Goal: Information Seeking & Learning: Understand process/instructions

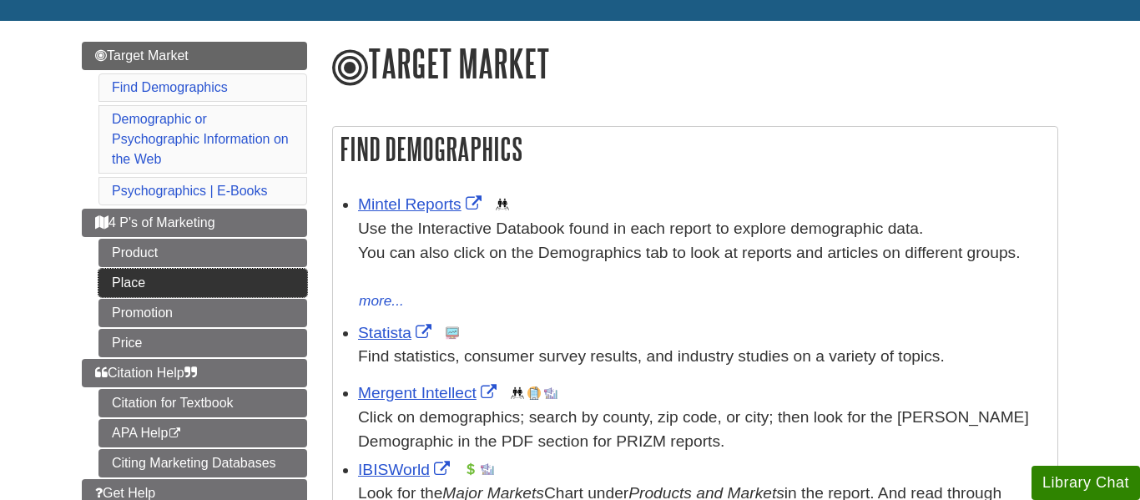
scroll to position [181, 0]
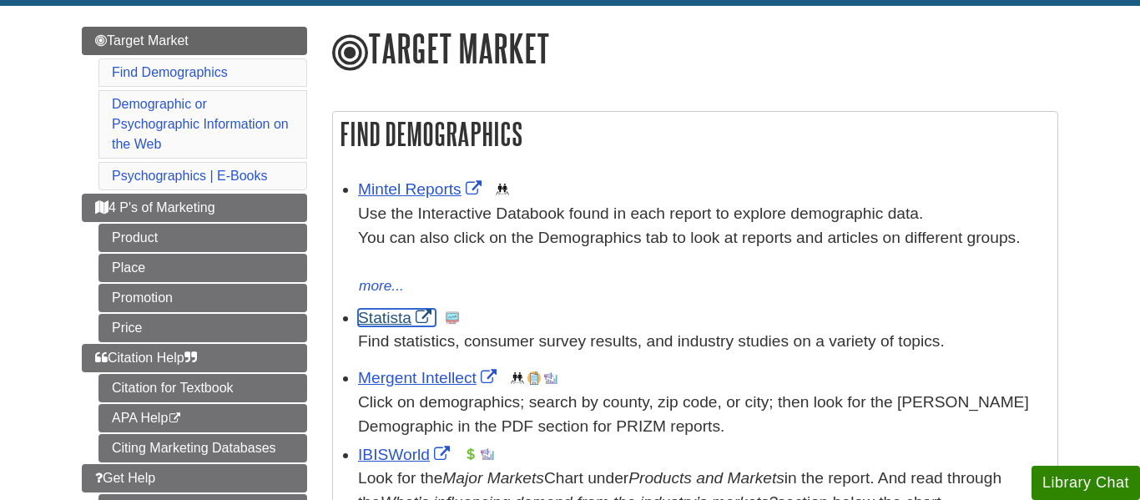
click at [382, 321] on link "Statista" at bounding box center [397, 318] width 78 height 18
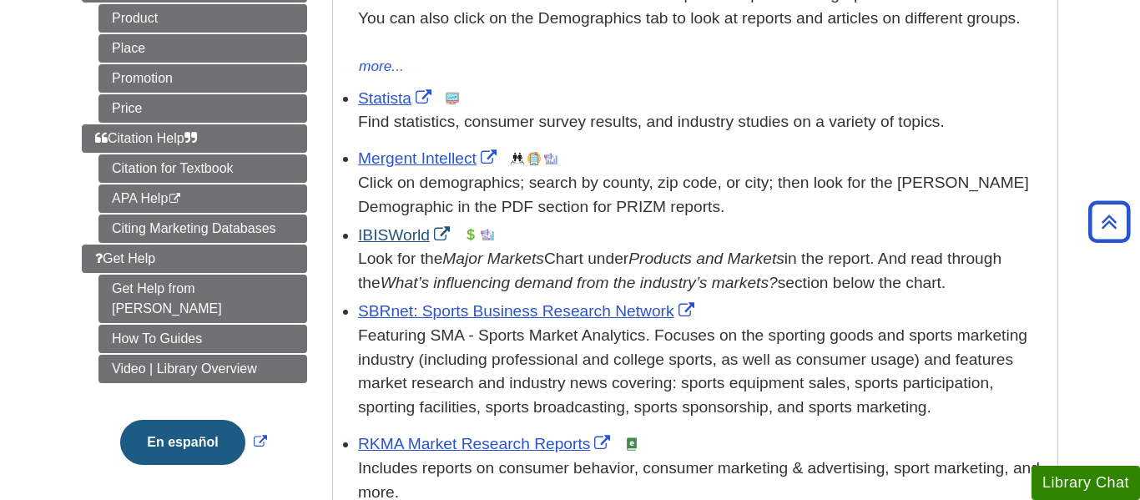
scroll to position [399, 0]
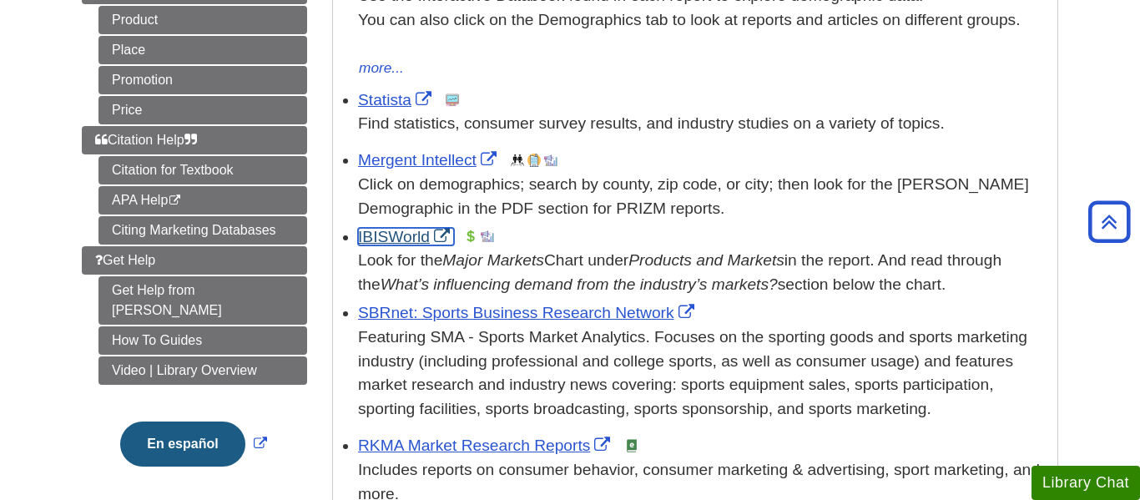
click at [401, 236] on link "IBISWorld" at bounding box center [406, 237] width 96 height 18
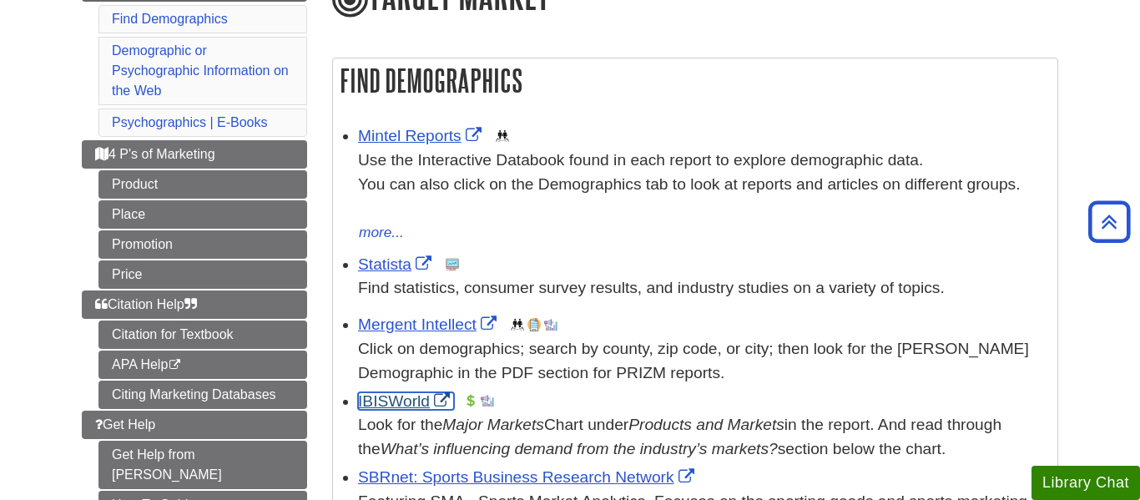
scroll to position [240, 0]
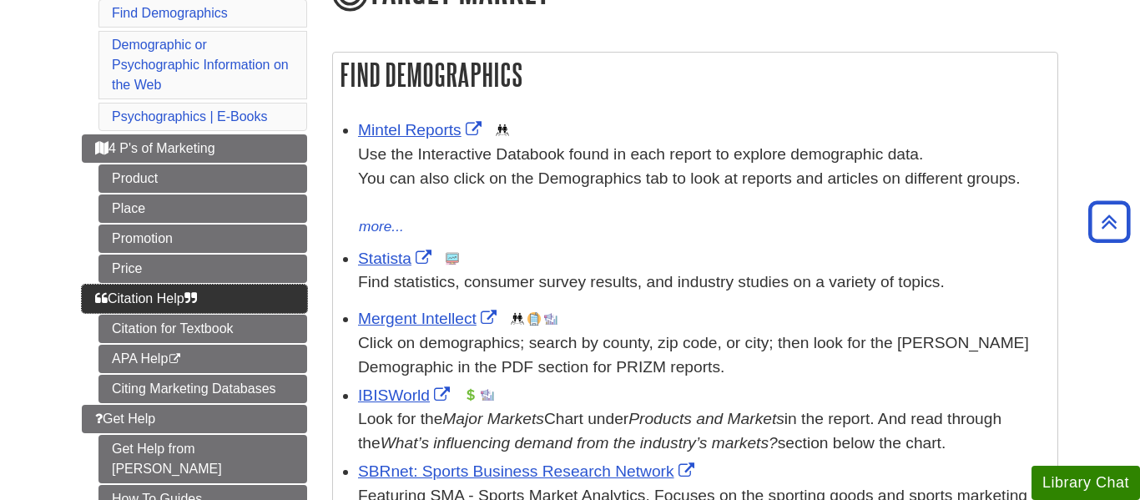
click at [182, 304] on span "Citation Help" at bounding box center [146, 298] width 102 height 14
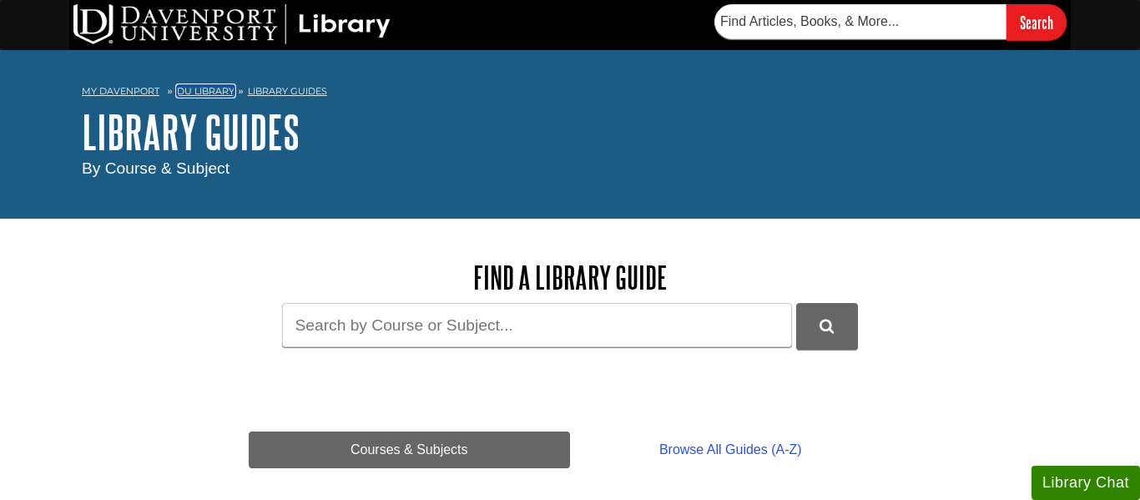
click at [192, 88] on link "DU Library" at bounding box center [206, 91] width 58 height 12
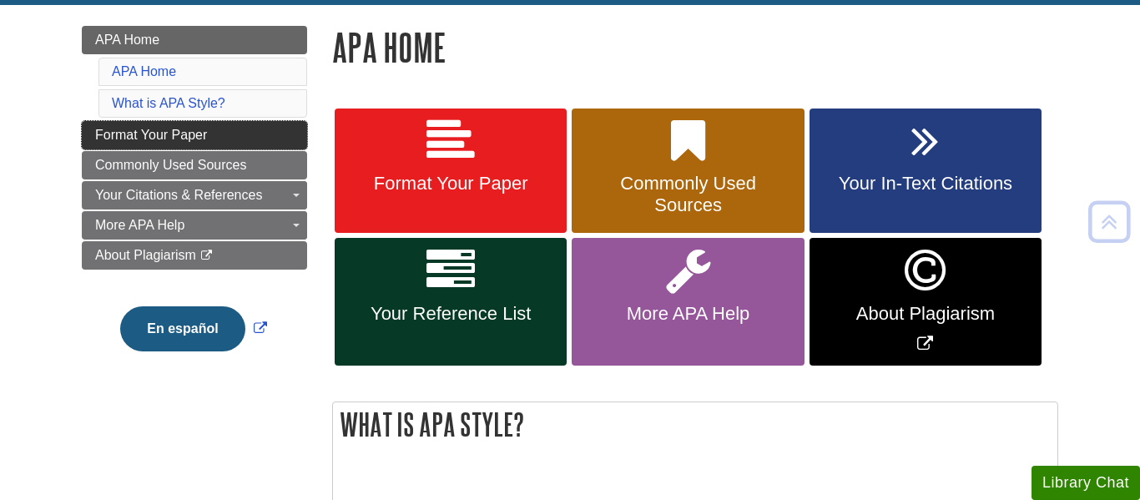
scroll to position [236, 0]
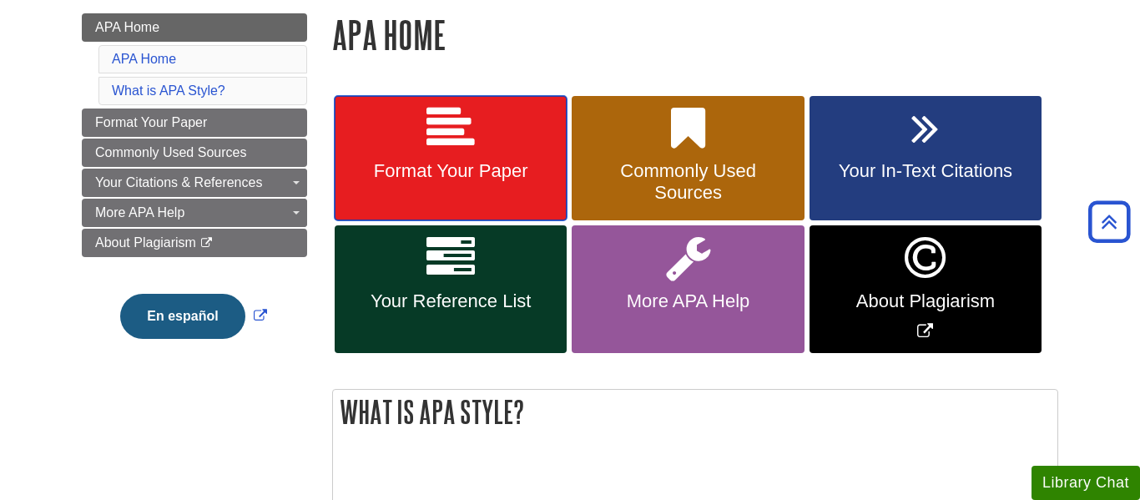
click at [462, 129] on icon at bounding box center [451, 128] width 48 height 48
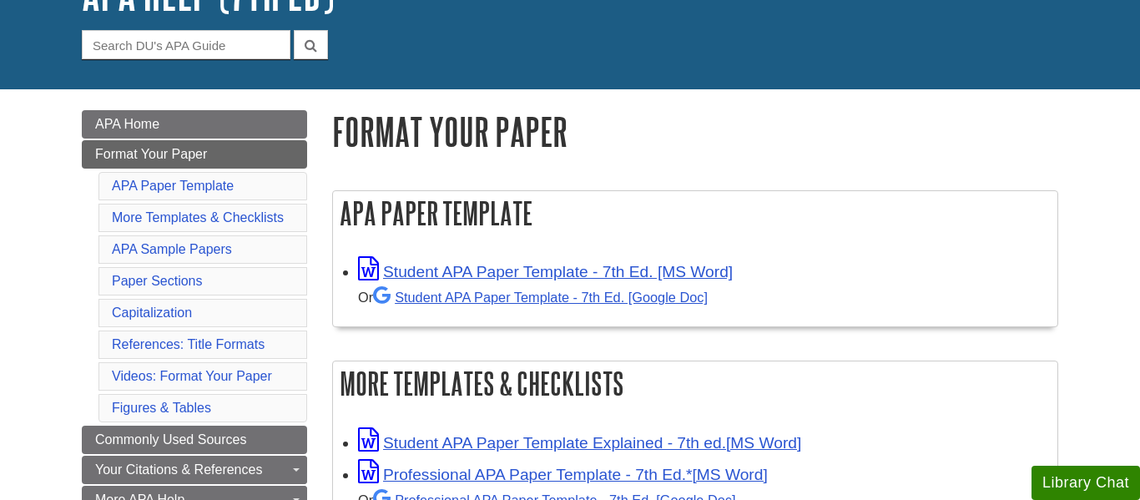
scroll to position [144, 0]
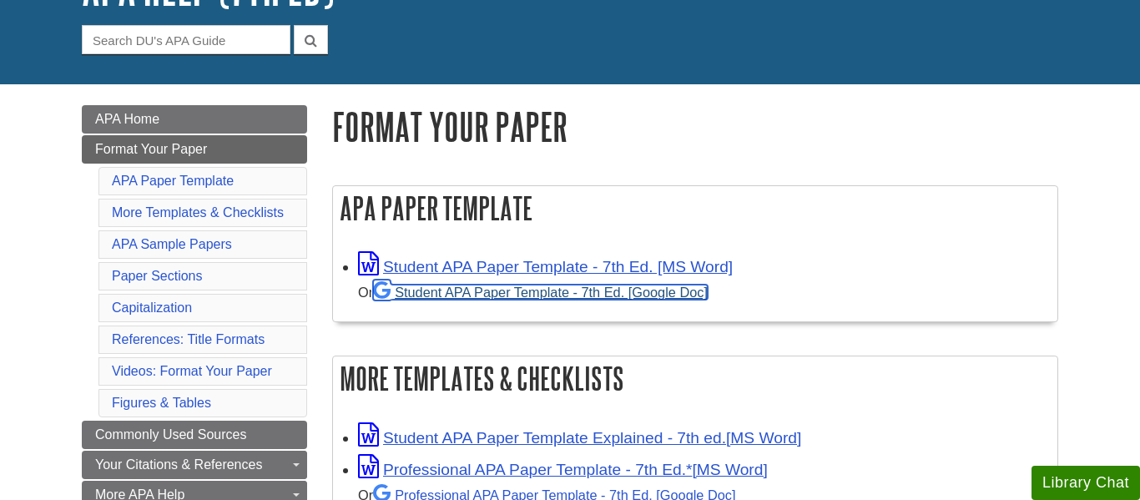
click at [522, 293] on link "Student APA Paper Template - 7th Ed. [Google Doc]" at bounding box center [540, 292] width 335 height 15
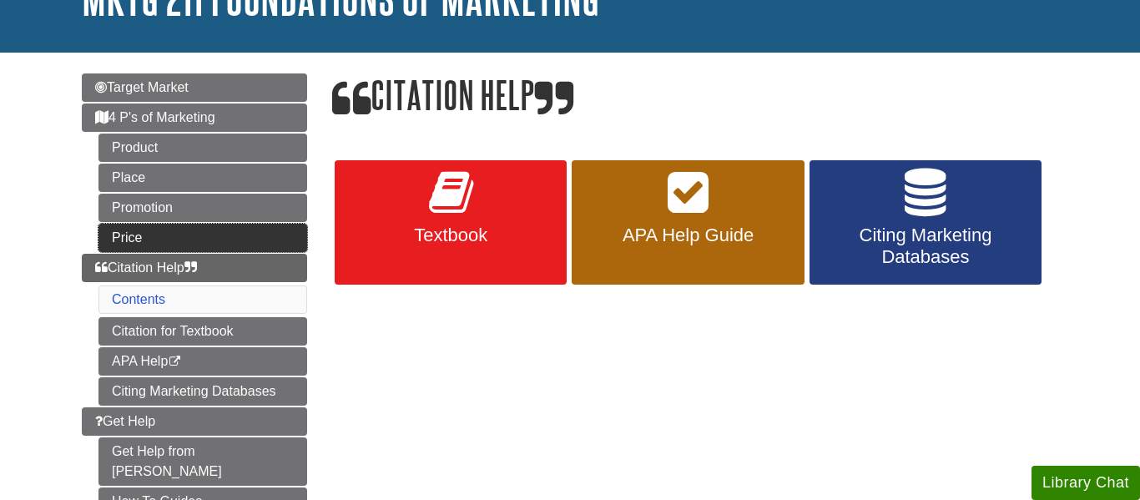
scroll to position [143, 0]
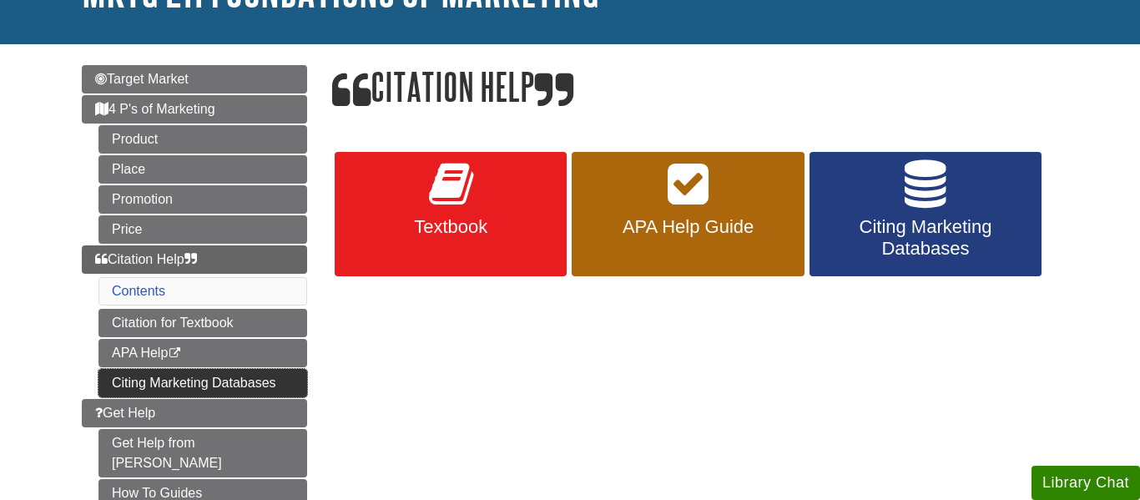
click at [196, 378] on link "Citing Marketing Databases" at bounding box center [202, 383] width 209 height 28
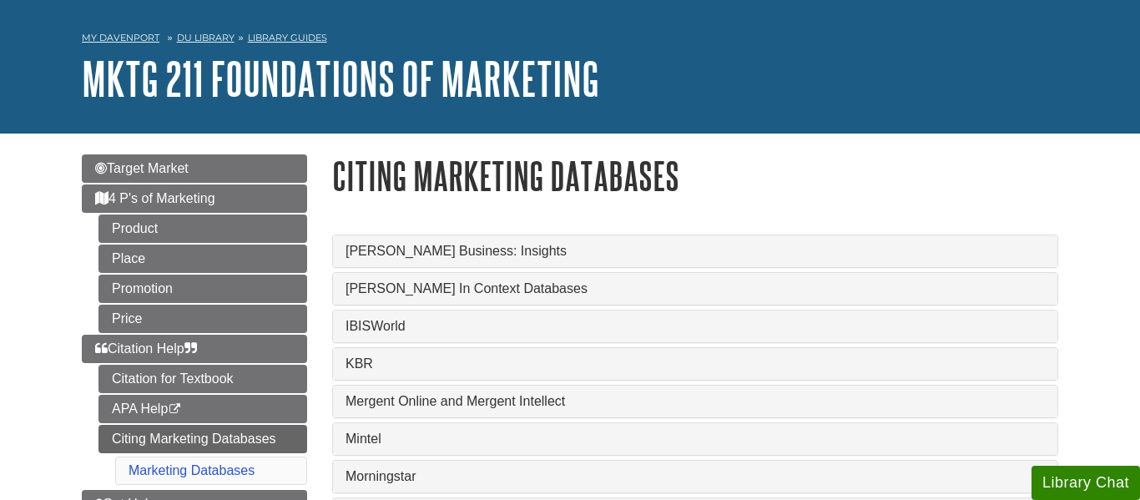
scroll to position [51, 0]
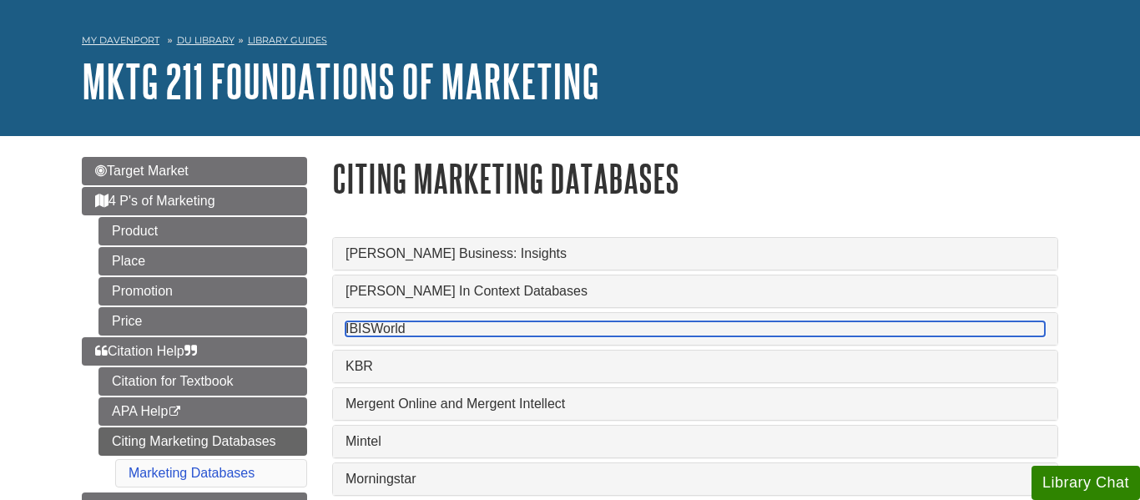
click at [459, 334] on link "IBISWorld" at bounding box center [695, 328] width 699 height 15
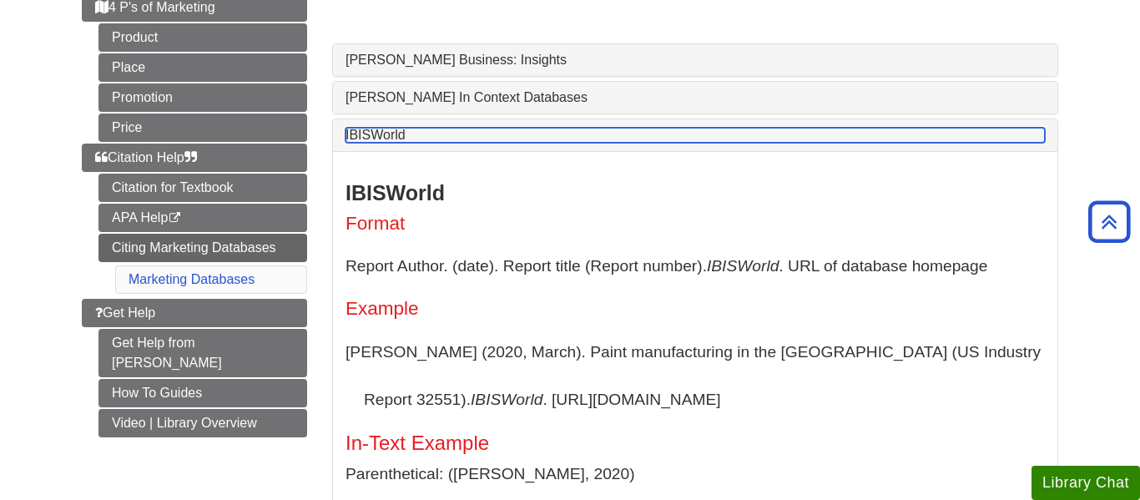
scroll to position [133, 0]
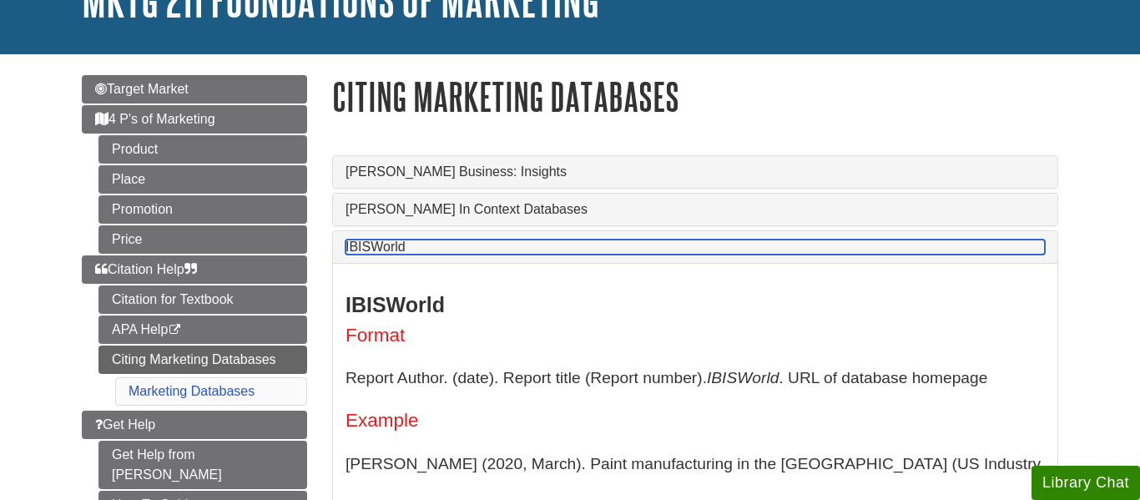
click at [483, 245] on link "IBISWorld" at bounding box center [695, 247] width 699 height 15
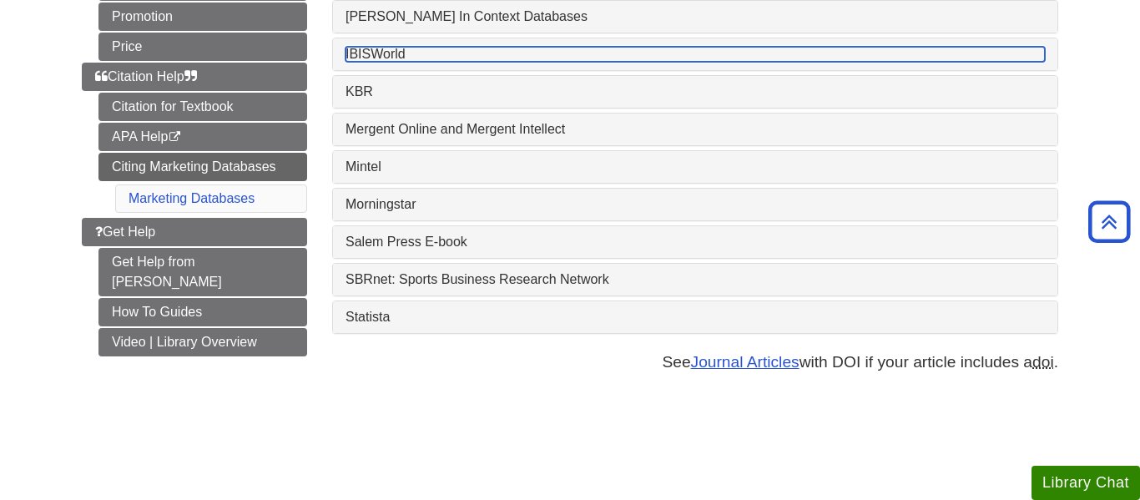
scroll to position [341, 0]
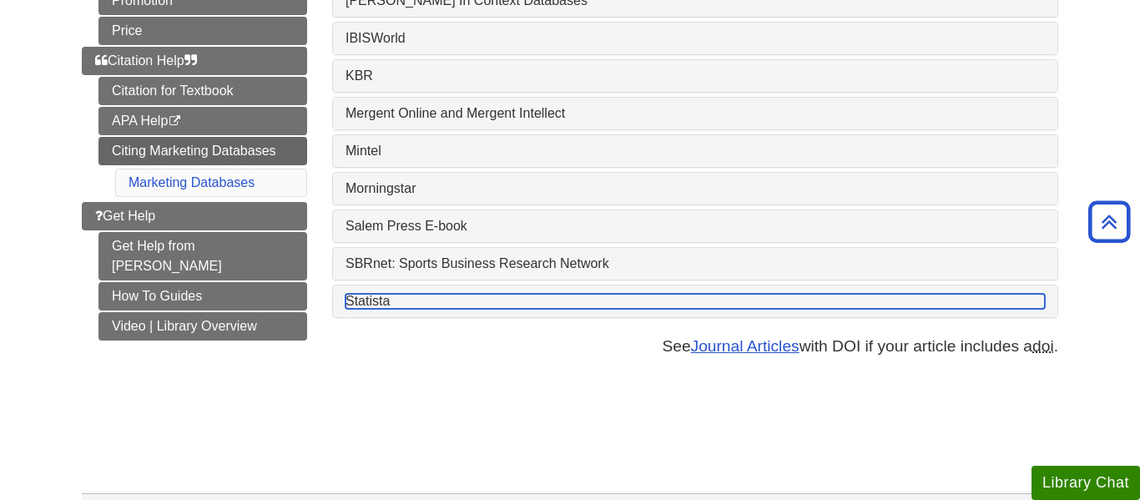
click at [454, 306] on link "Statista" at bounding box center [695, 301] width 699 height 15
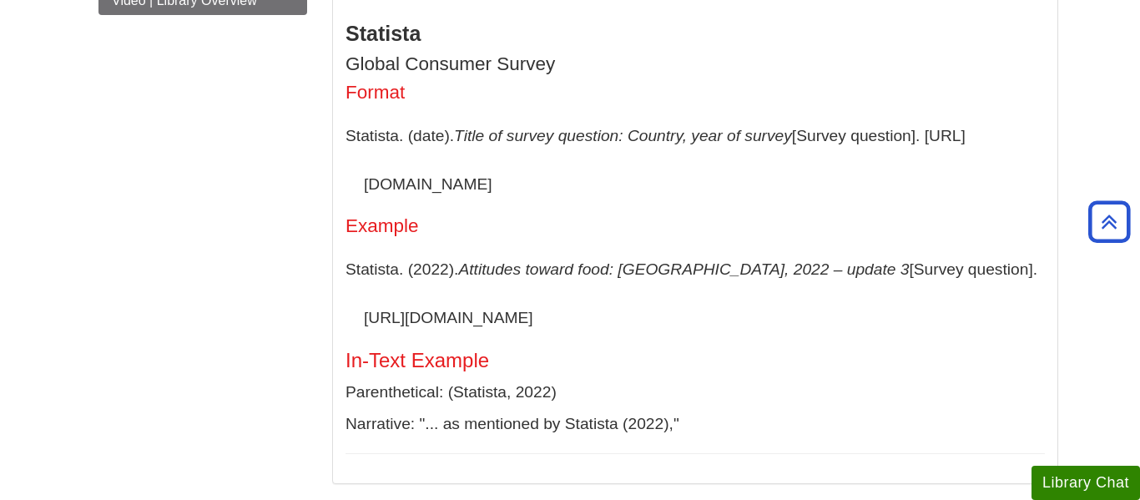
scroll to position [670, 0]
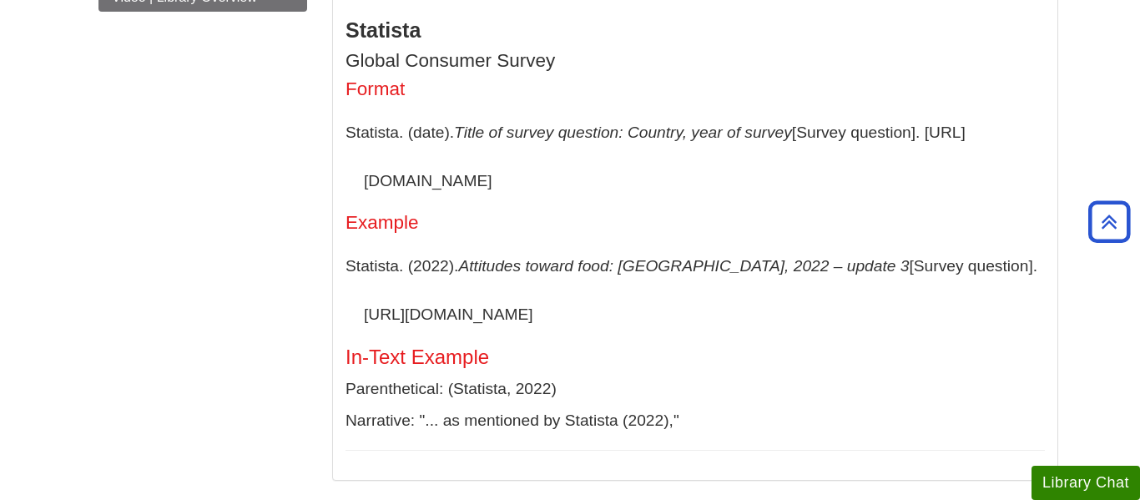
drag, startPoint x: 544, startPoint y: 200, endPoint x: 348, endPoint y: 140, distance: 205.1
click at [348, 140] on p "Statista. (date). Title of survey question: Country, year of survey [Survey que…" at bounding box center [695, 157] width 699 height 96
copy p "Statista. (date). Title of survey question: Country, year of survey [Survey que…"
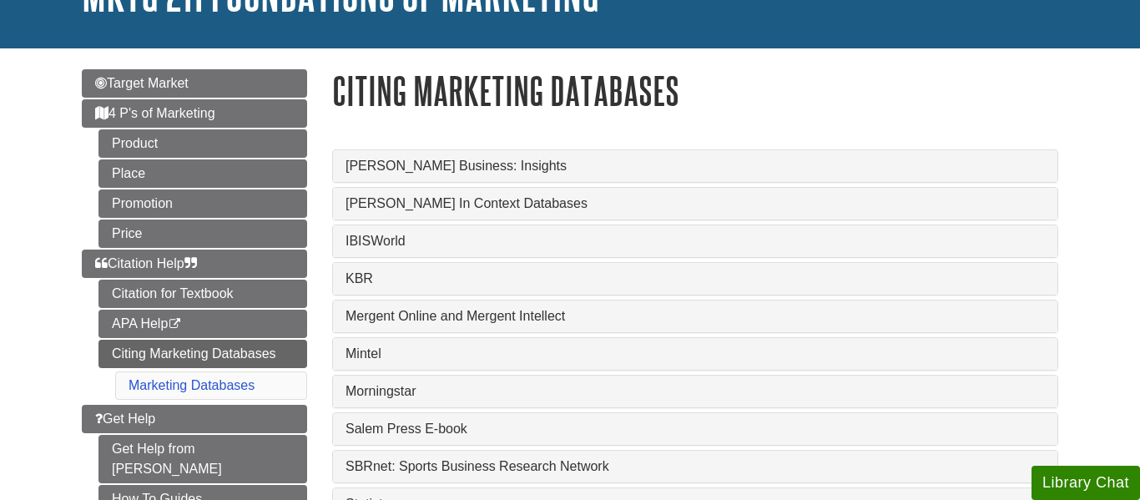
scroll to position [139, 0]
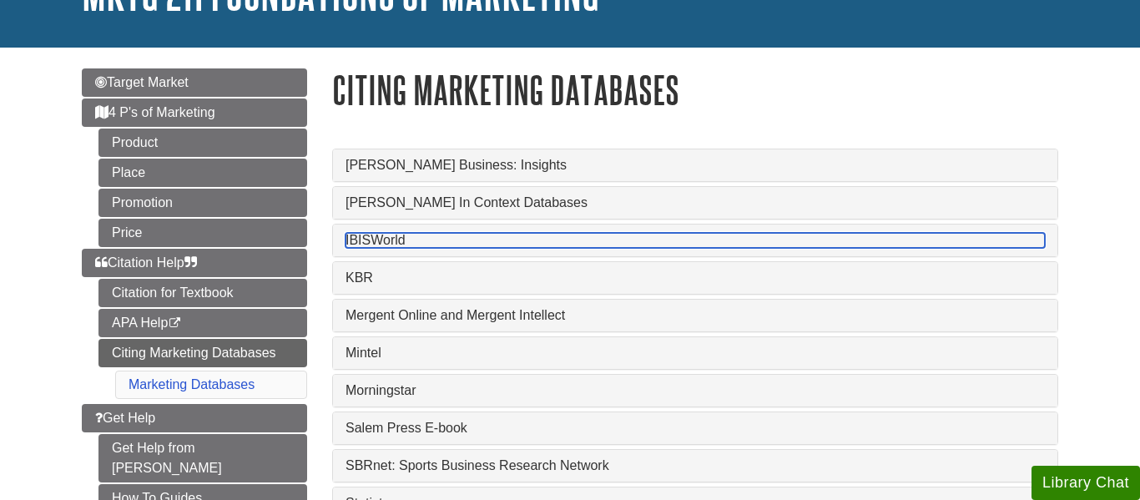
click at [413, 239] on link "IBISWorld" at bounding box center [695, 240] width 699 height 15
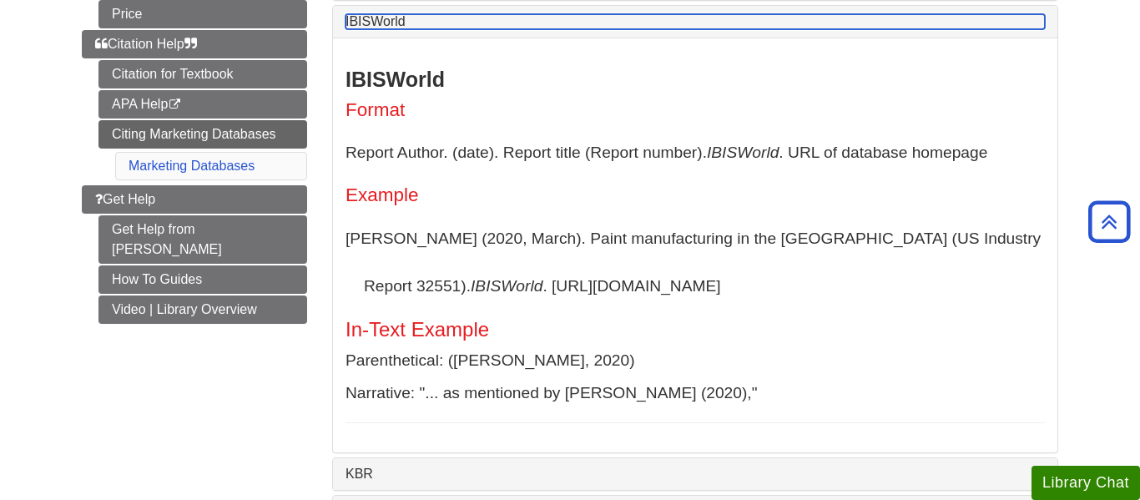
scroll to position [357, 0]
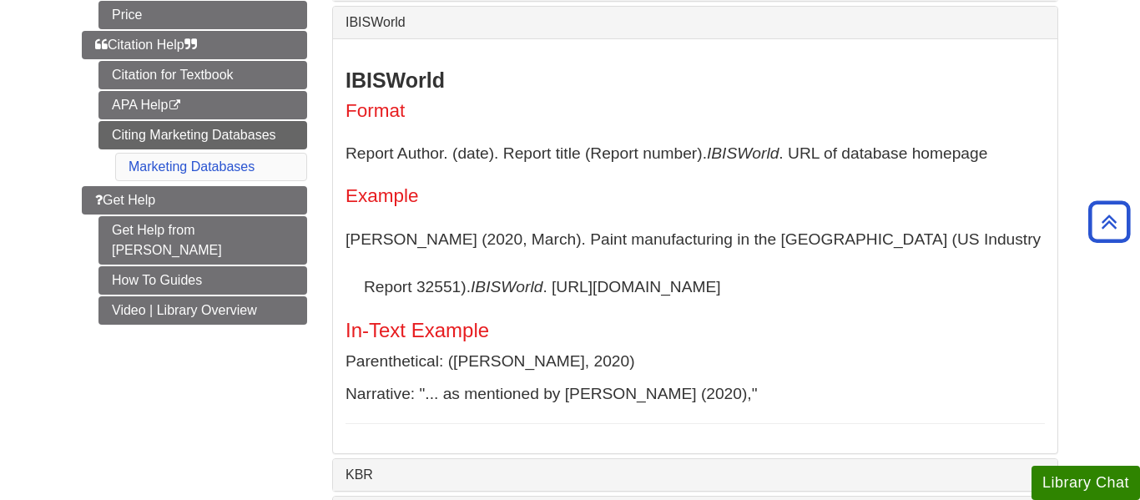
drag, startPoint x: 342, startPoint y: 247, endPoint x: 698, endPoint y: 287, distance: 357.8
click at [698, 287] on div "IBISWorld Format Report Author. (date). Report title (Report number). IBISWorld…" at bounding box center [695, 245] width 724 height 415
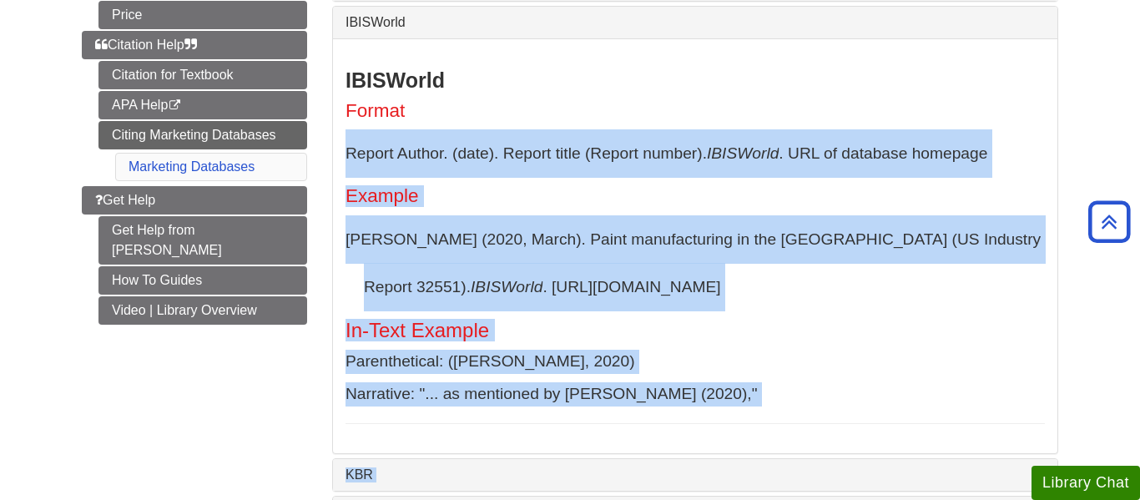
drag, startPoint x: 347, startPoint y: 159, endPoint x: 1068, endPoint y: 155, distance: 720.3
click at [1068, 155] on div "Gale Business: Insights Gale Business: Insights Company Profile Format Name of …" at bounding box center [695, 357] width 751 height 886
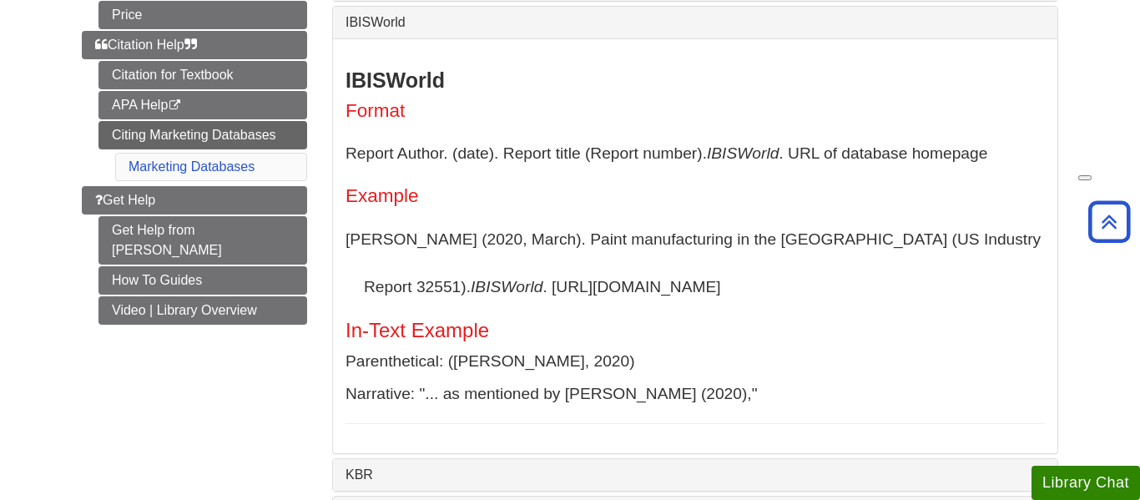
click at [1068, 155] on div "Gale Business: Insights Gale Business: Insights Company Profile Format Name of …" at bounding box center [695, 357] width 751 height 886
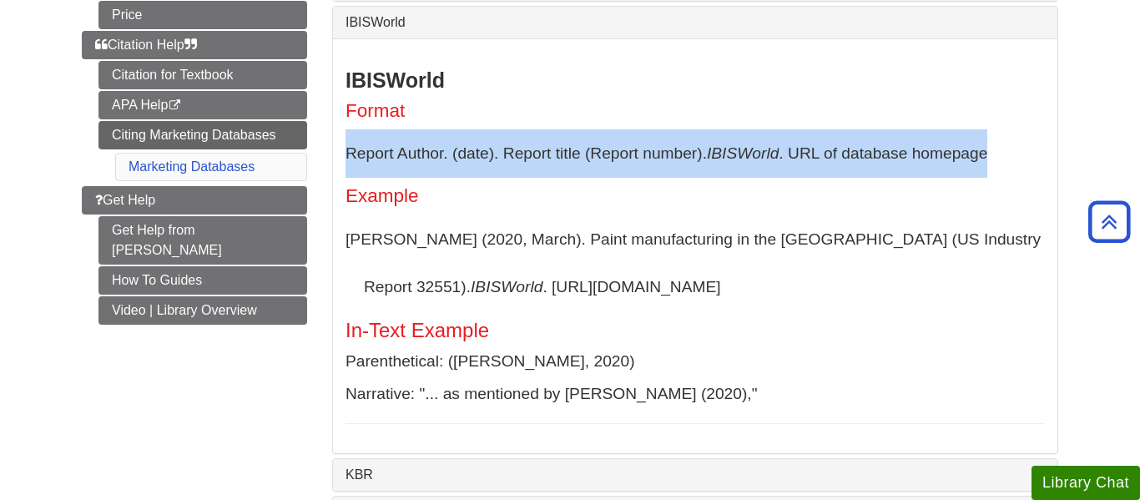
drag, startPoint x: 1002, startPoint y: 160, endPoint x: 350, endPoint y: 163, distance: 651.9
click at [350, 163] on p "Report Author. (date). Report title (Report number). IBISWorld . URL of databas…" at bounding box center [695, 153] width 699 height 48
copy p "Report Author. (date). Report title (Report number). IBISWorld . URL of databas…"
click at [241, 159] on link "Marketing Databases" at bounding box center [192, 166] width 126 height 14
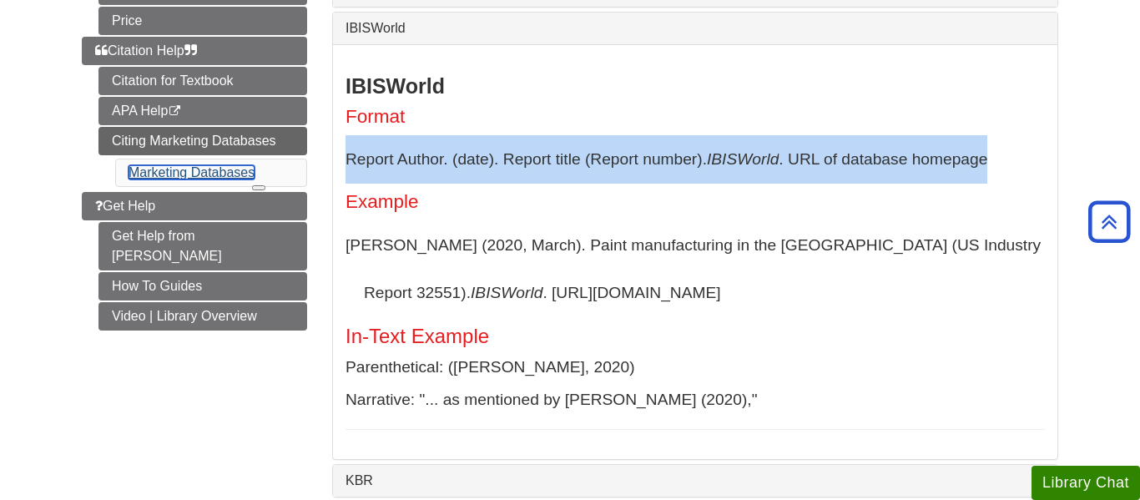
click at [240, 179] on link "Marketing Databases" at bounding box center [192, 172] width 126 height 14
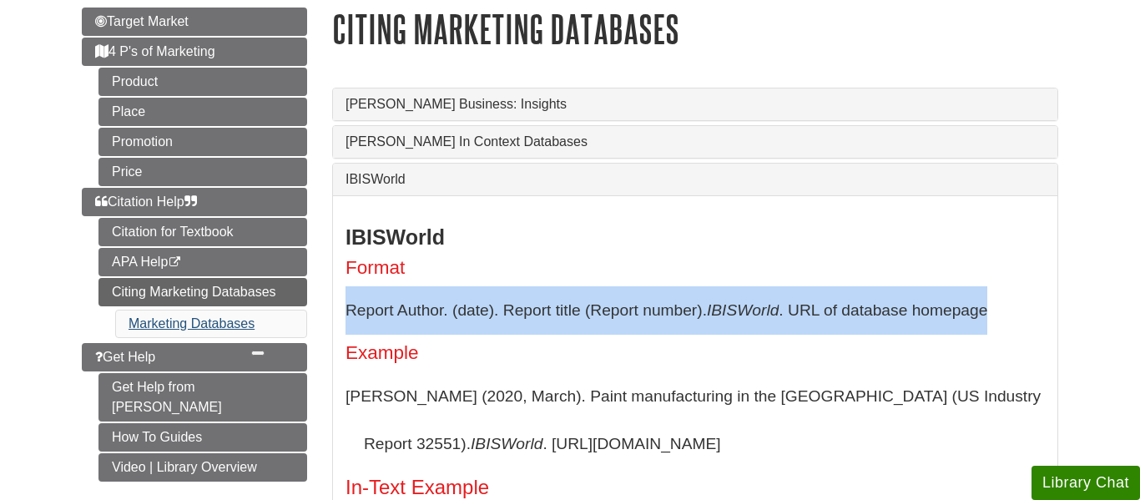
scroll to position [220, 0]
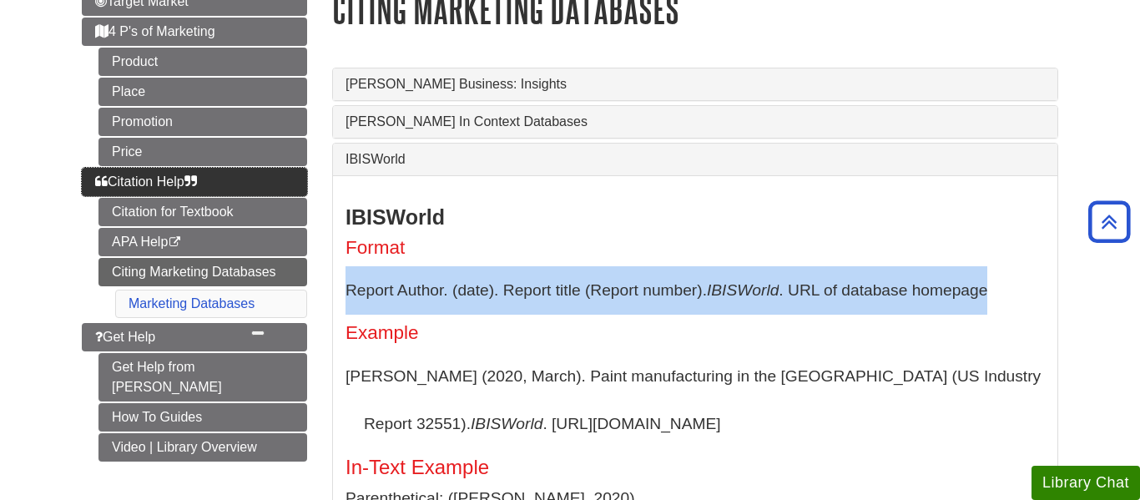
click at [154, 189] on span "Citation Help" at bounding box center [146, 181] width 102 height 14
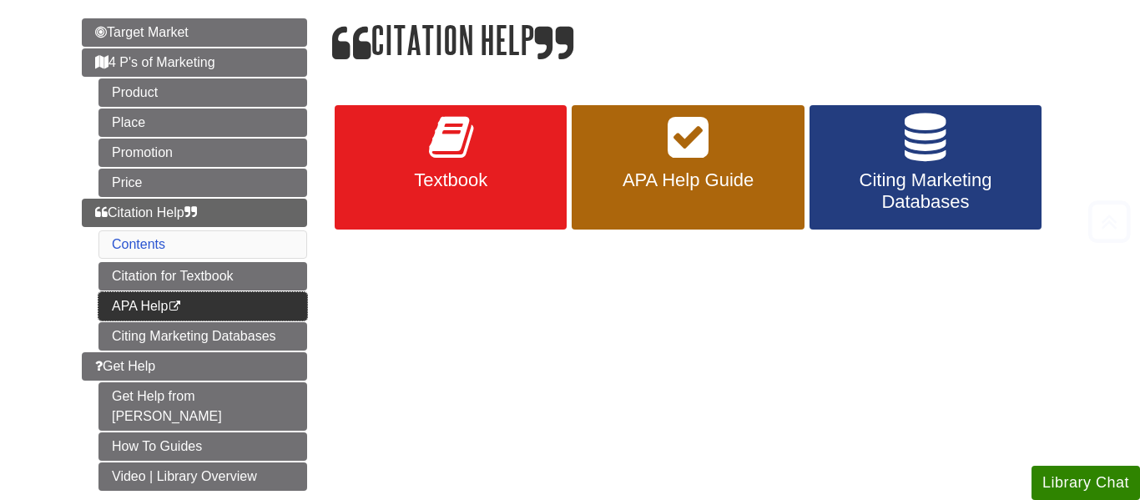
scroll to position [196, 0]
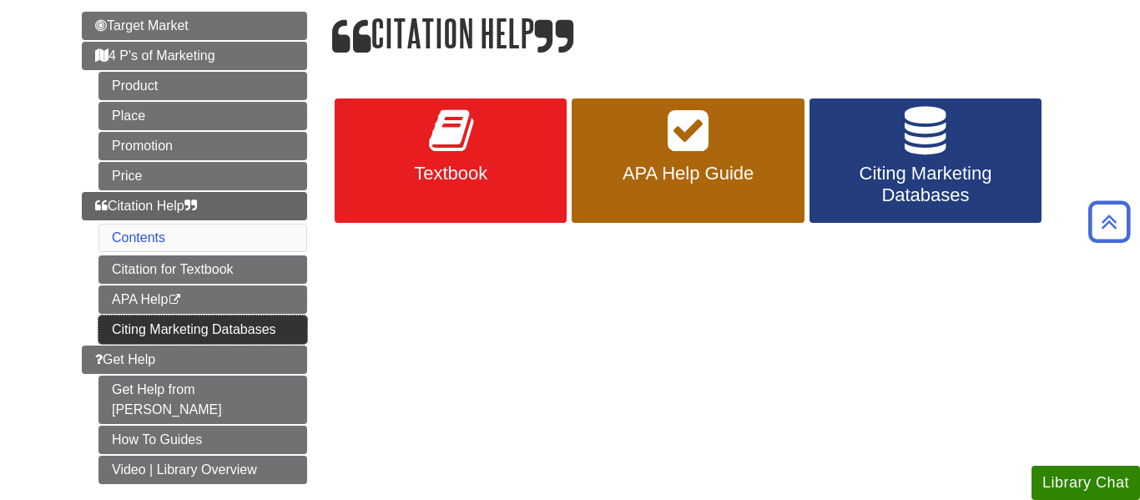
click at [155, 336] on link "Citing Marketing Databases" at bounding box center [202, 329] width 209 height 28
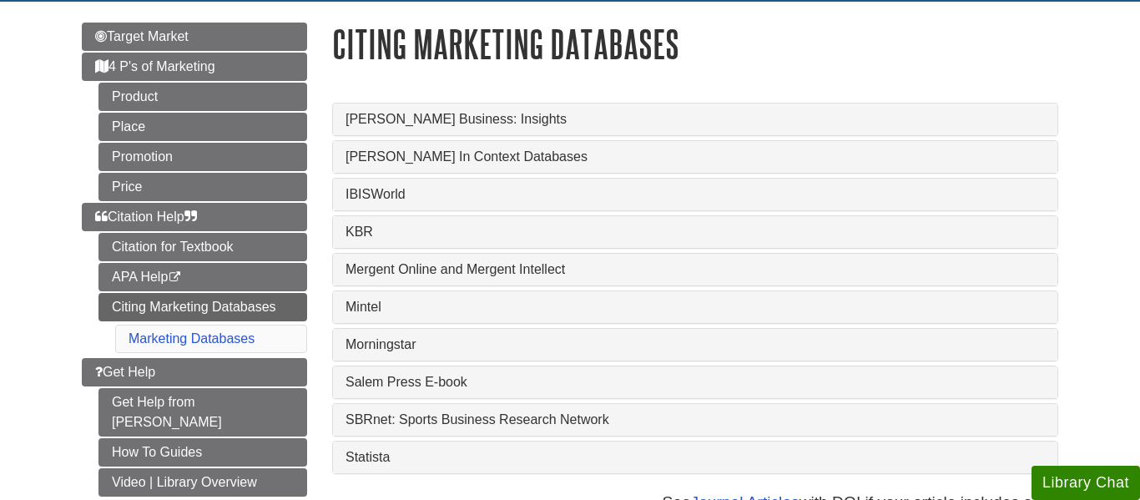
scroll to position [184, 0]
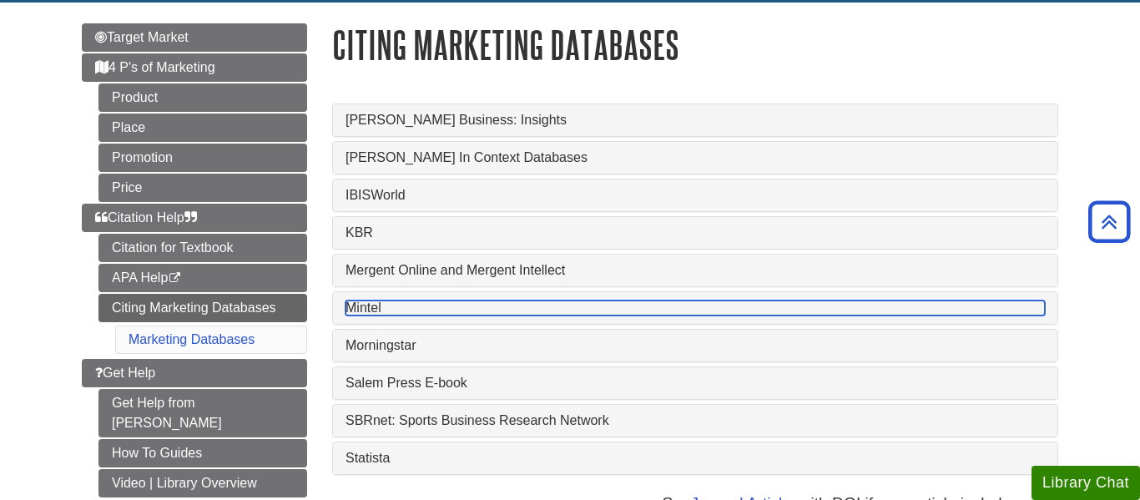
click at [406, 315] on link "Mintel" at bounding box center [695, 307] width 699 height 15
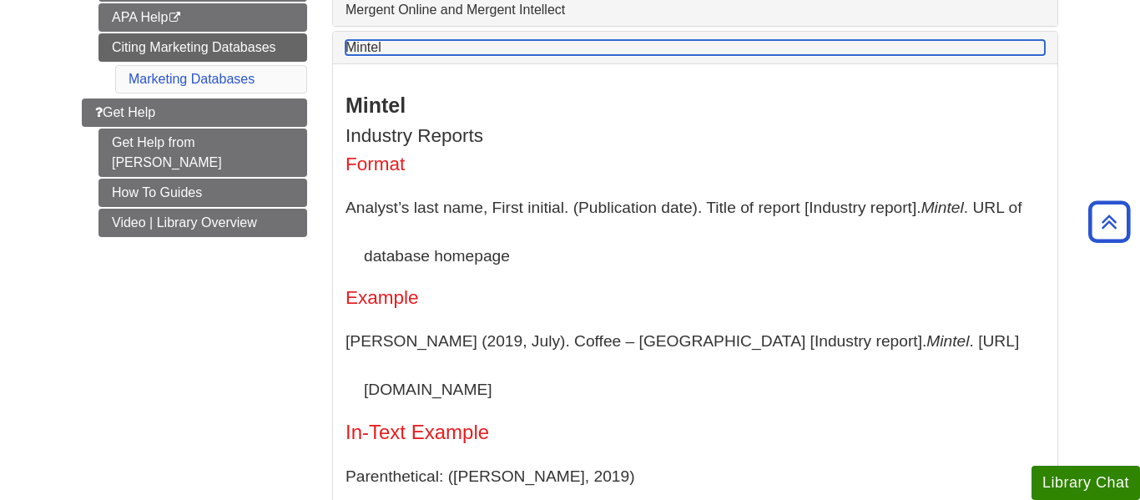
scroll to position [439, 0]
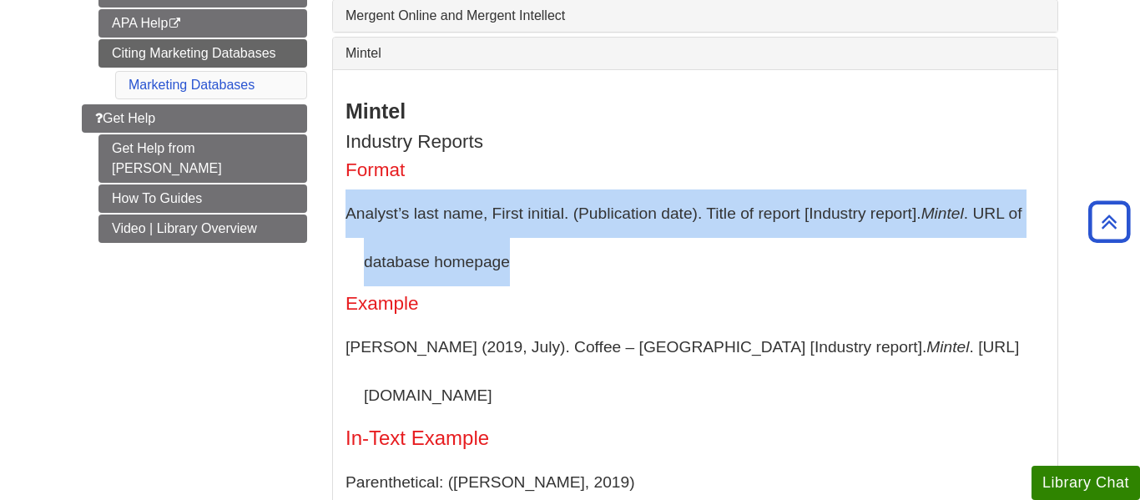
drag, startPoint x: 344, startPoint y: 220, endPoint x: 667, endPoint y: 275, distance: 327.5
copy p "Analyst’s last name, First initial. (Publication date). Title of report [Indust…"
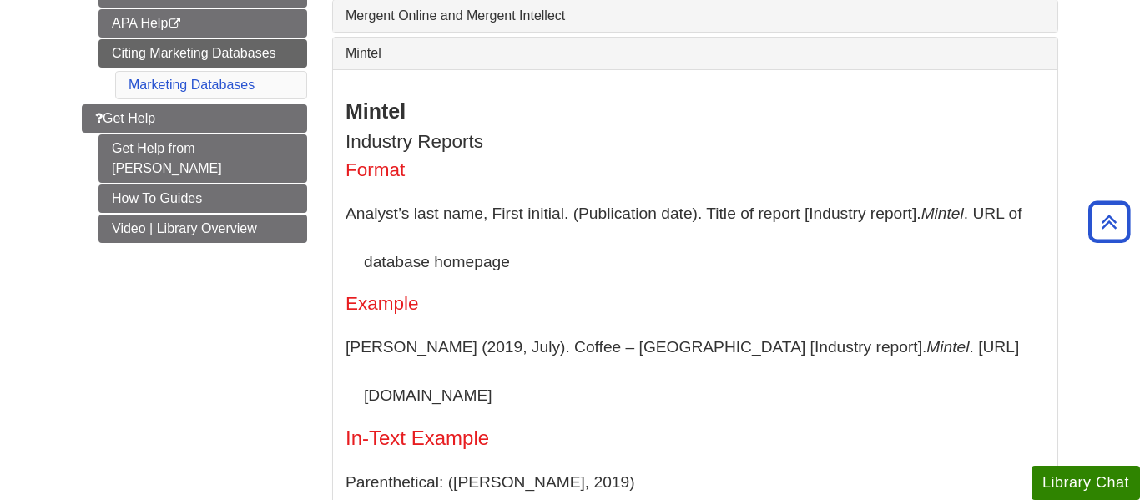
click at [597, 427] on h5 "In-Text Example" at bounding box center [695, 438] width 699 height 22
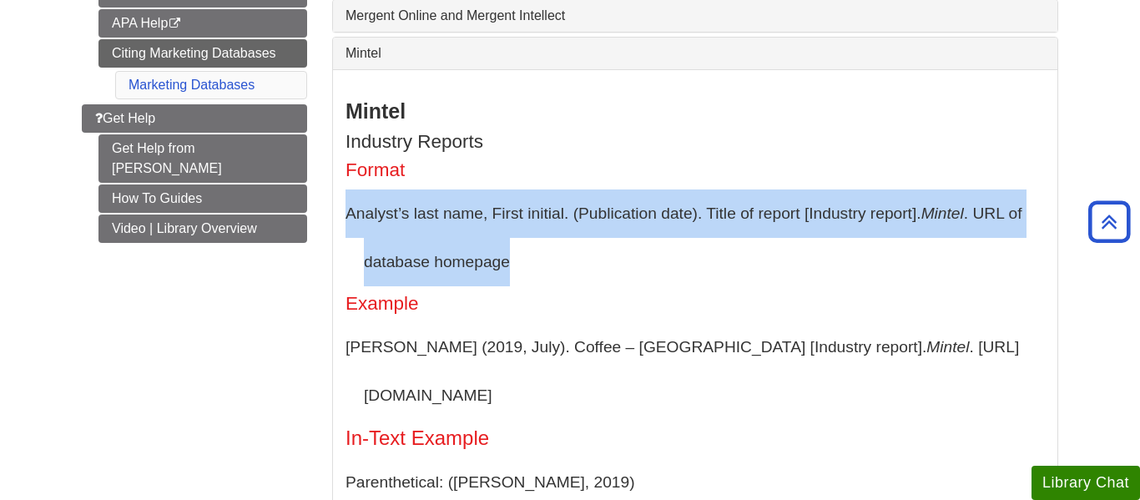
drag, startPoint x: 344, startPoint y: 219, endPoint x: 641, endPoint y: 271, distance: 301.8
copy p "Analyst’s last name, First initial. (Publication date). Title of report [Indust…"
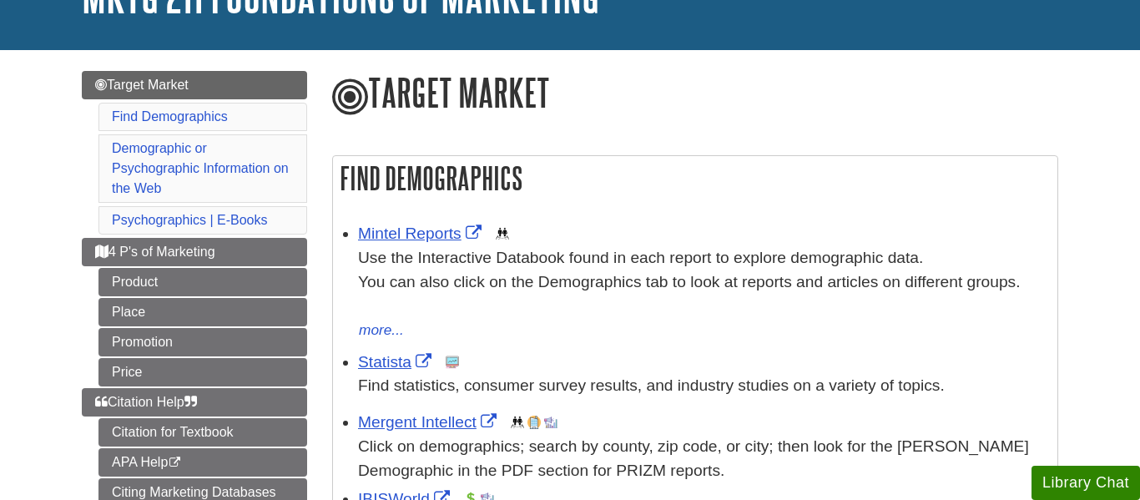
scroll to position [139, 0]
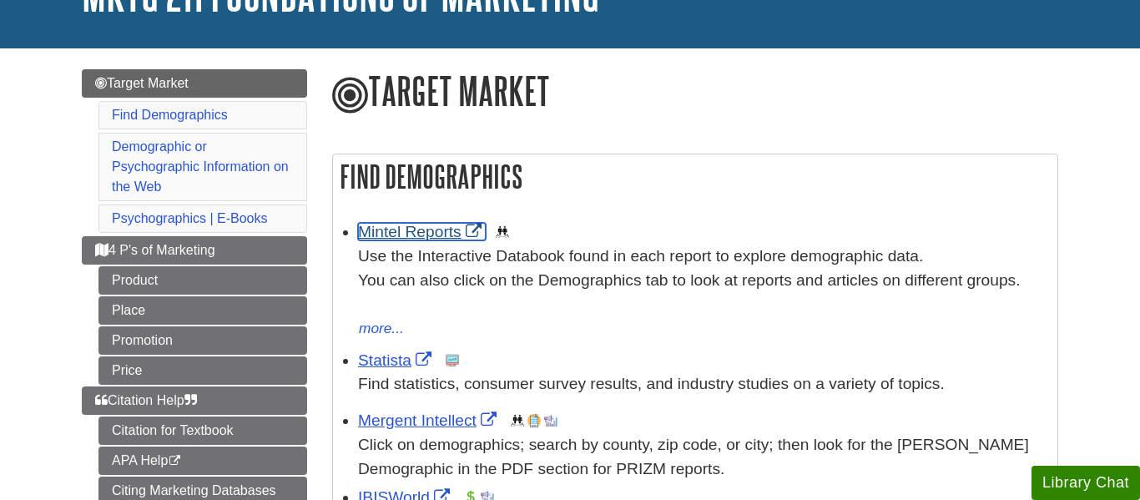
click at [388, 237] on link "Mintel Reports" at bounding box center [422, 232] width 128 height 18
